Goal: Find specific page/section: Find specific page/section

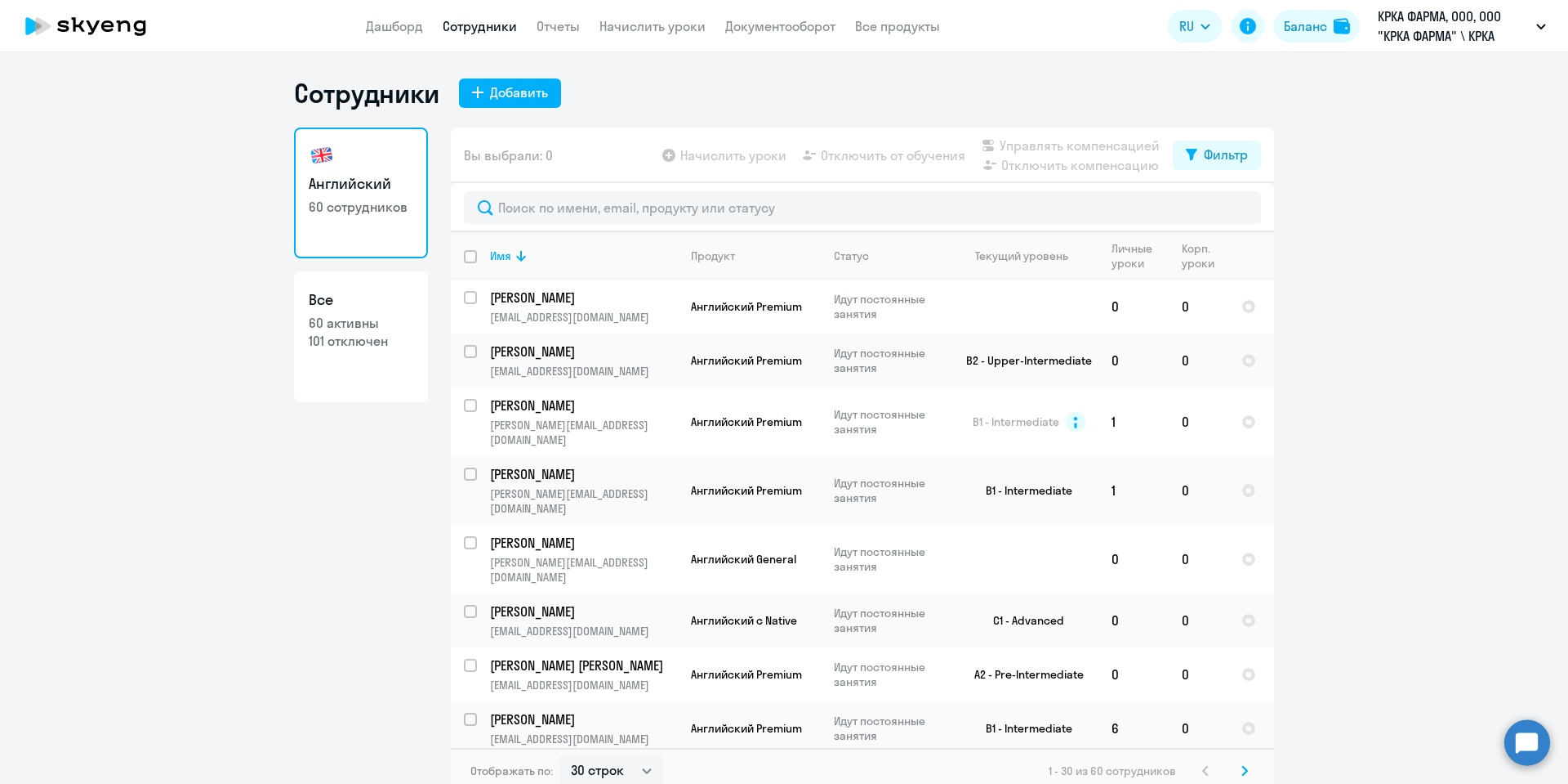
select select "30"
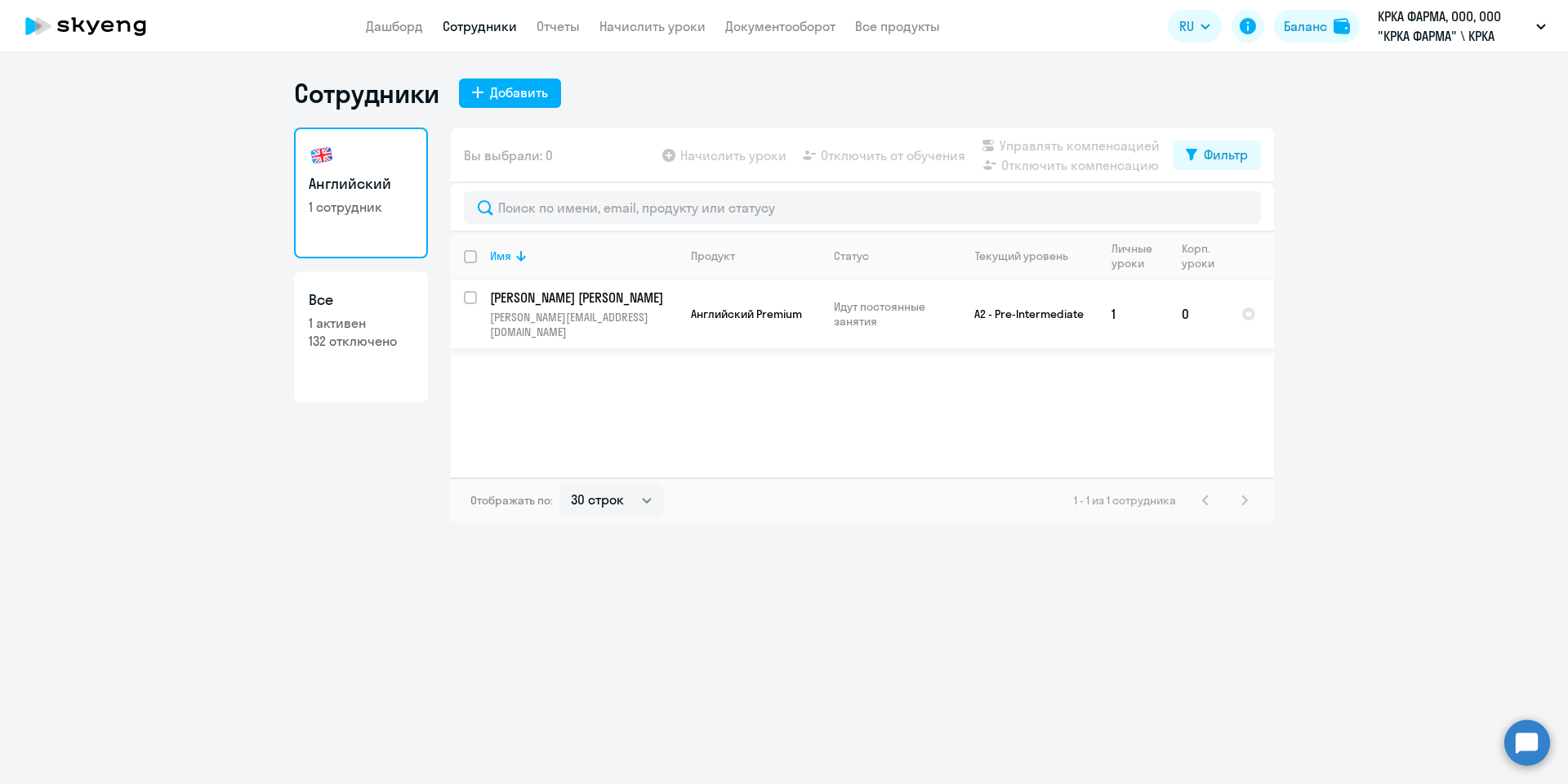
select select "30"
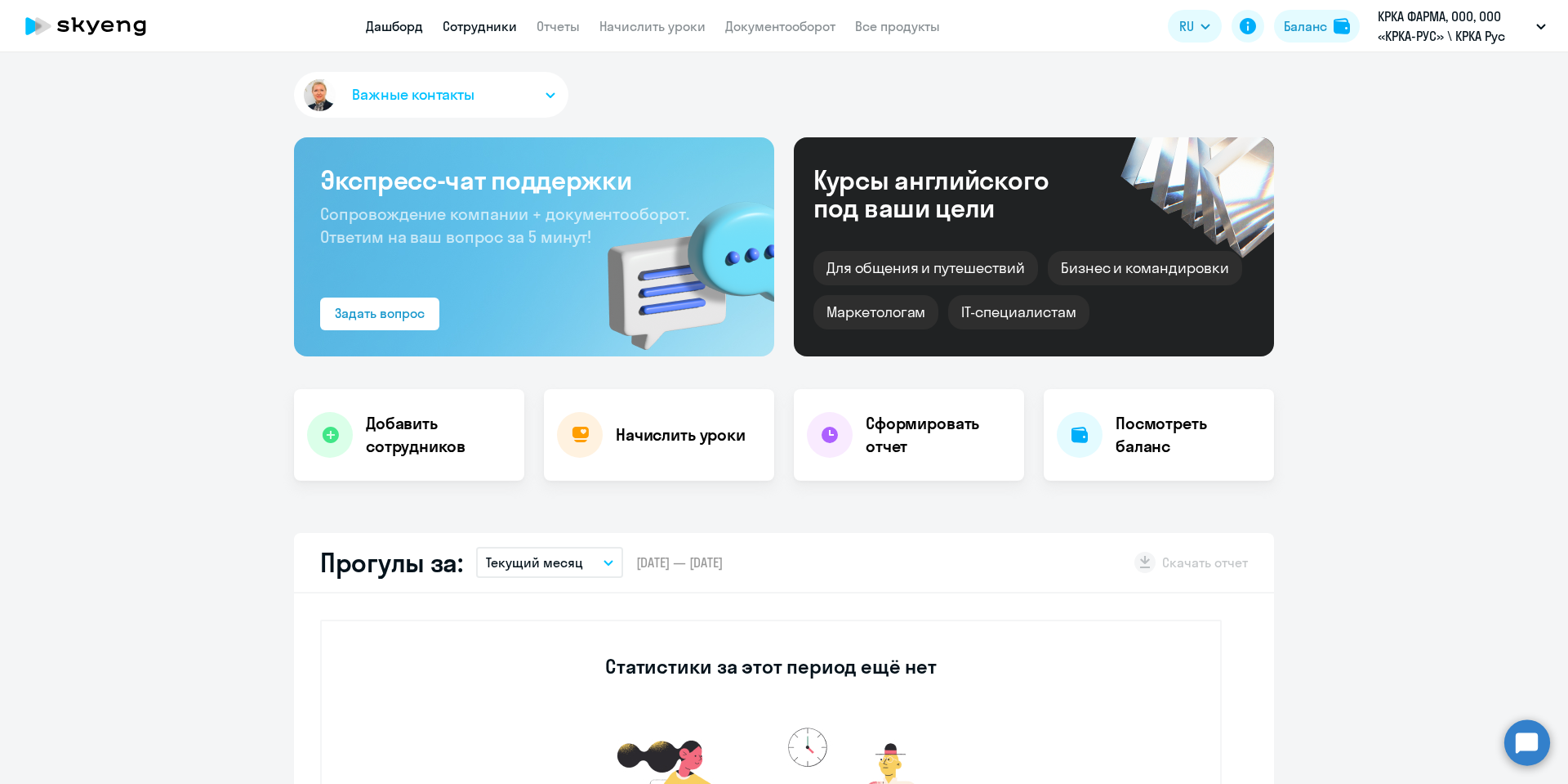
click at [487, 29] on link "Сотрудники" at bounding box center [479, 26] width 74 height 17
select select "30"
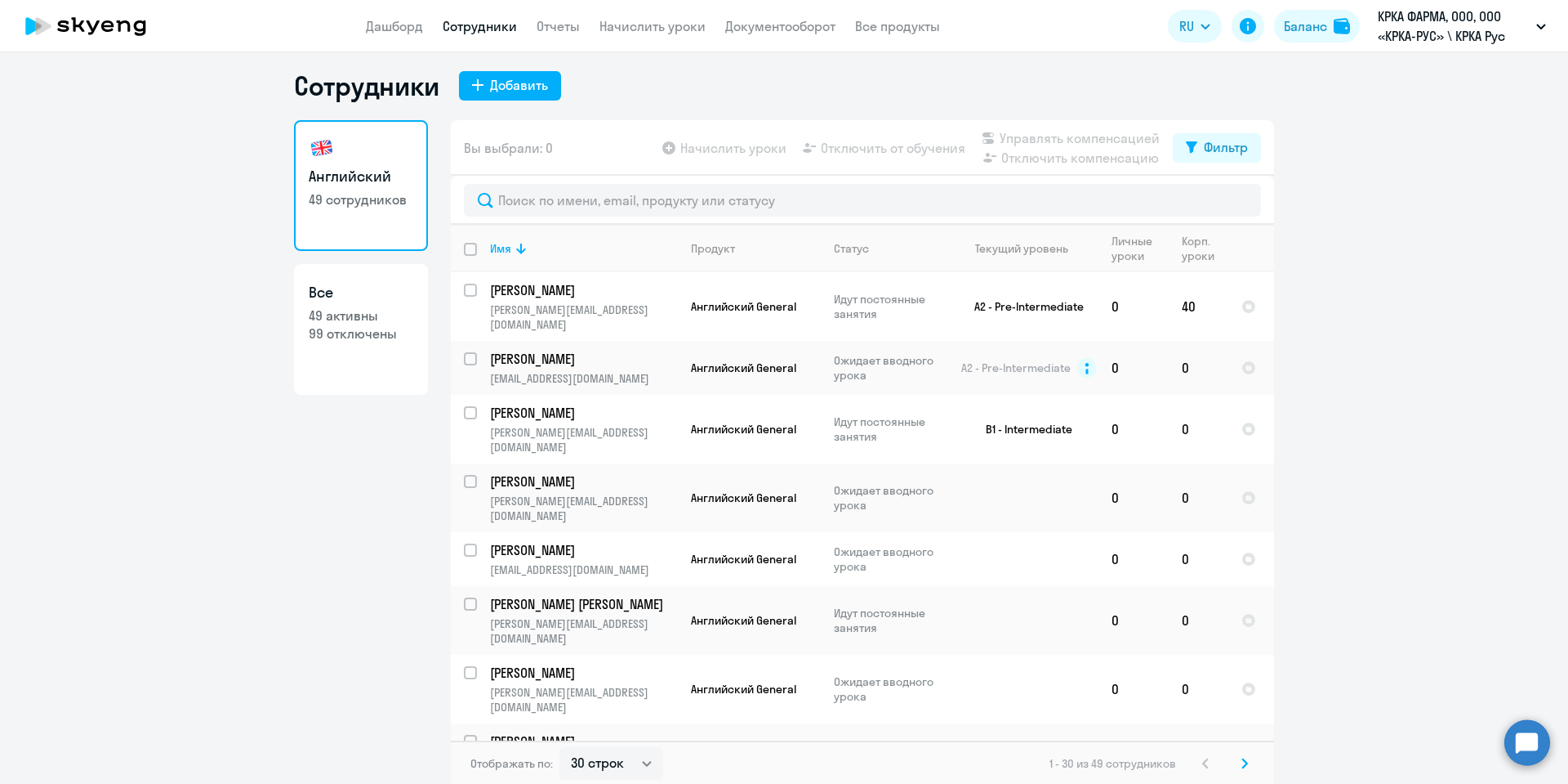
scroll to position [10, 0]
